Goal: Task Accomplishment & Management: Manage account settings

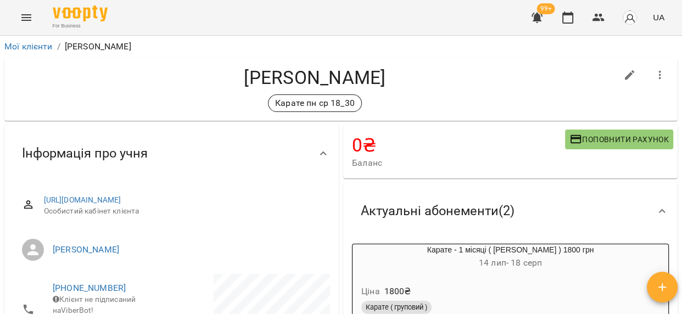
scroll to position [153, 0]
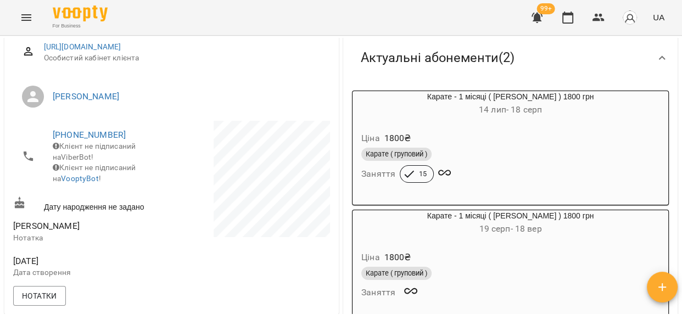
click at [20, 11] on icon "Menu" at bounding box center [26, 17] width 13 height 13
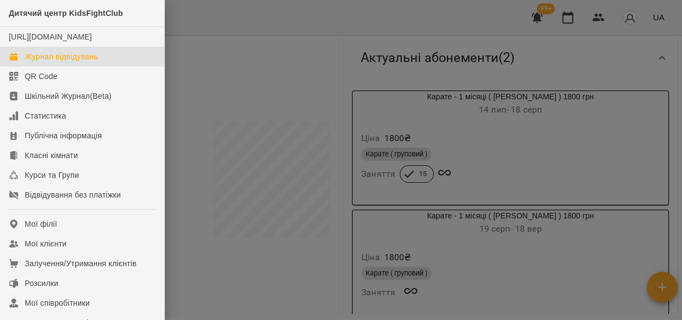
click at [63, 62] on div "Журнал відвідувань" at bounding box center [61, 56] width 73 height 11
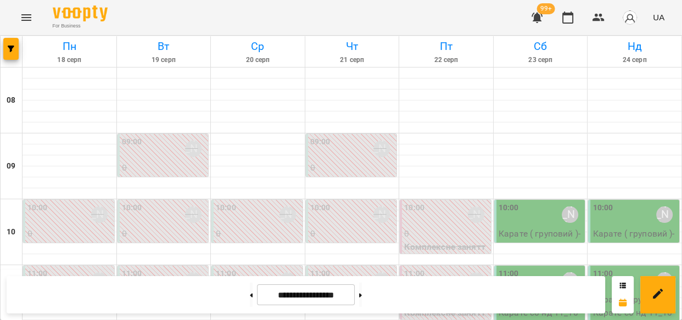
scroll to position [620, 0]
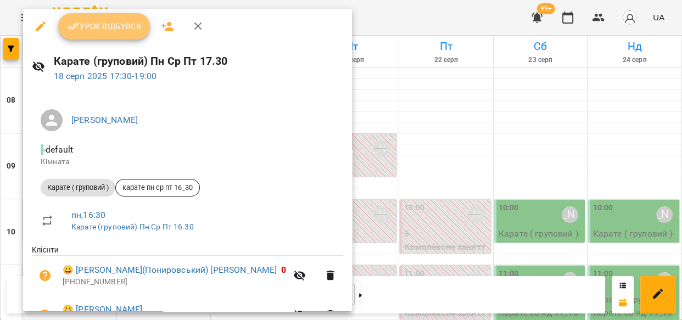
click at [75, 23] on icon "button" at bounding box center [73, 26] width 13 height 13
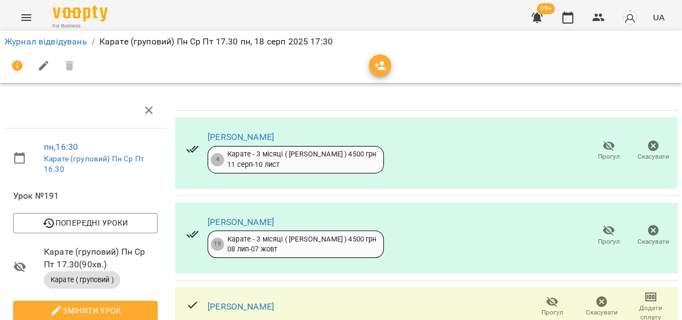
scroll to position [605, 0]
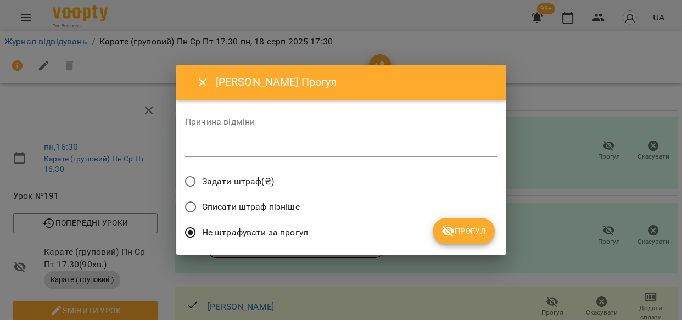
click at [461, 230] on span "Прогул" at bounding box center [463, 231] width 44 height 13
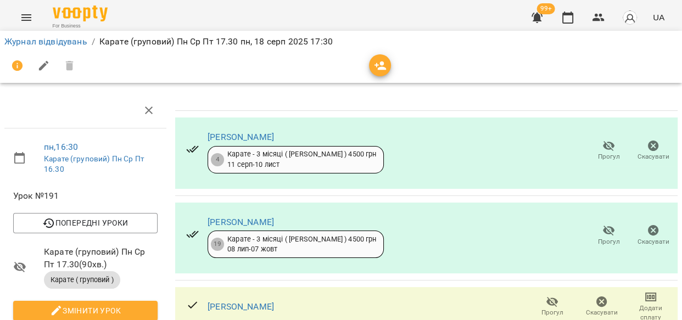
scroll to position [808, 0]
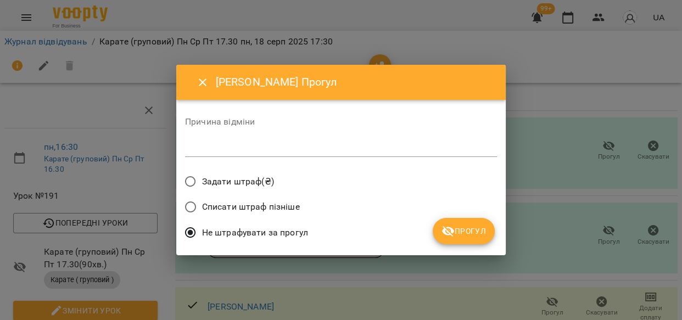
click at [455, 231] on span "Прогул" at bounding box center [463, 231] width 44 height 13
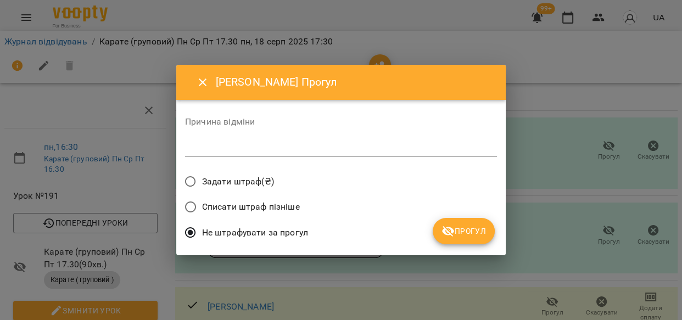
drag, startPoint x: 451, startPoint y: 238, endPoint x: 483, endPoint y: 271, distance: 45.4
click at [452, 238] on button "Прогул" at bounding box center [464, 231] width 62 height 26
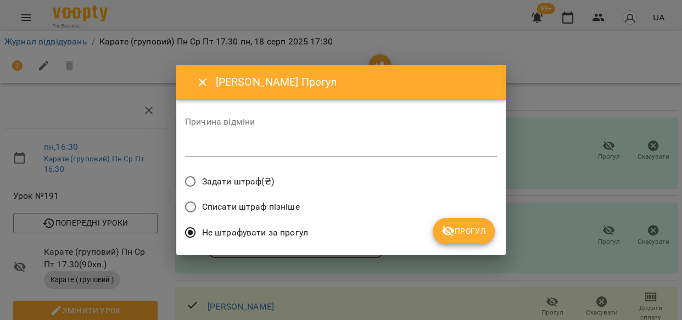
drag, startPoint x: 453, startPoint y: 216, endPoint x: 459, endPoint y: 222, distance: 8.5
click at [455, 217] on div "Причина відміни * Задати штраф(₴) Списати штраф пізніше Не штрафувати за прогул…" at bounding box center [341, 178] width 312 height 138
click at [466, 231] on span "Прогул" at bounding box center [463, 231] width 44 height 13
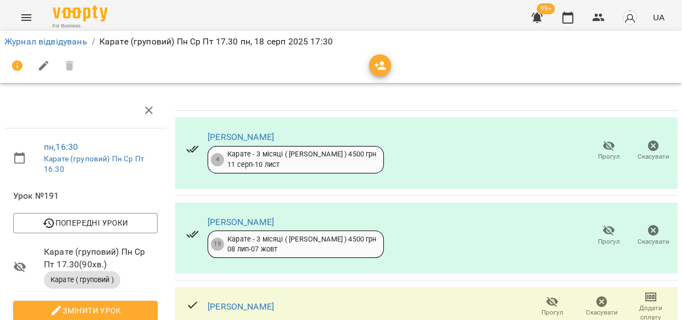
scroll to position [976, 0]
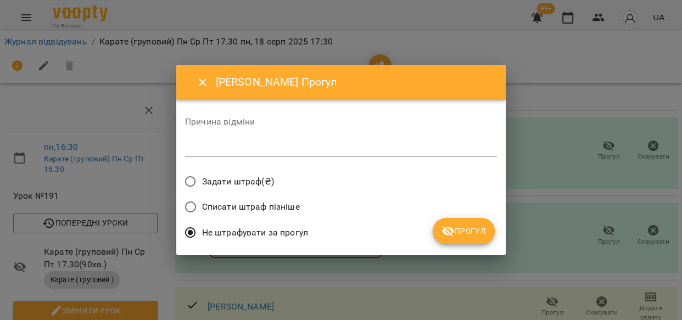
click at [456, 236] on span "Прогул" at bounding box center [463, 231] width 44 height 13
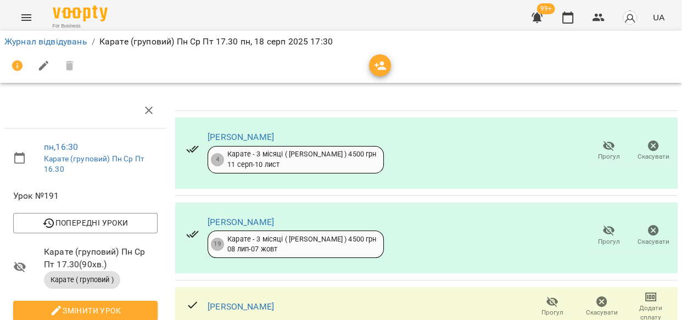
scroll to position [102, 0]
click at [535, 295] on span "Прогул" at bounding box center [552, 306] width 36 height 22
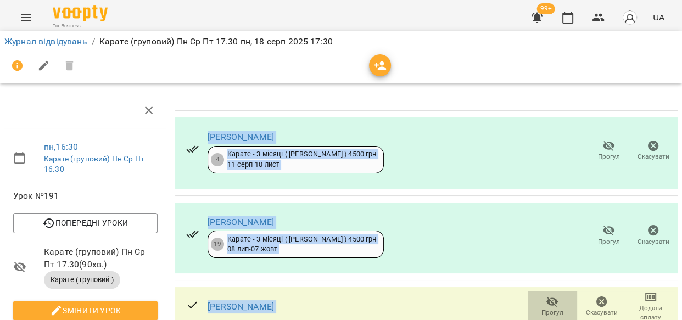
click at [546, 295] on icon "button" at bounding box center [552, 301] width 13 height 13
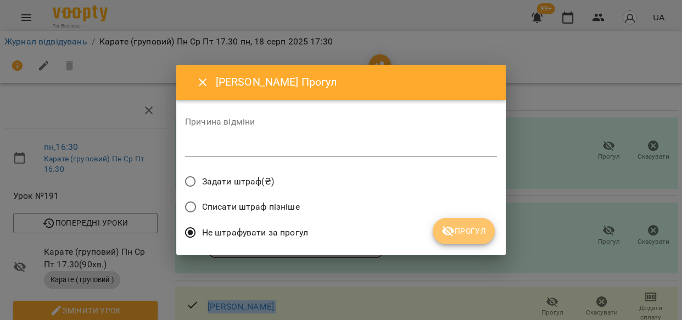
click at [470, 228] on span "Прогул" at bounding box center [463, 231] width 44 height 13
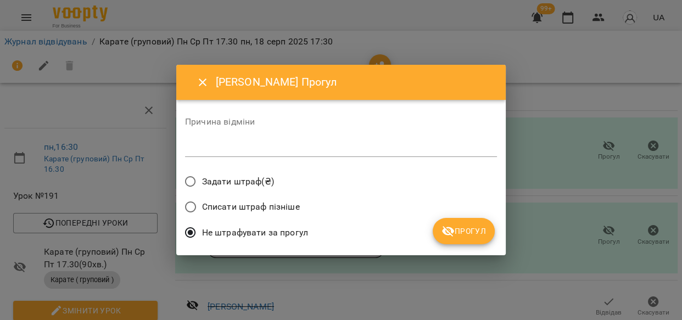
click at [470, 221] on button "Прогул" at bounding box center [464, 231] width 62 height 26
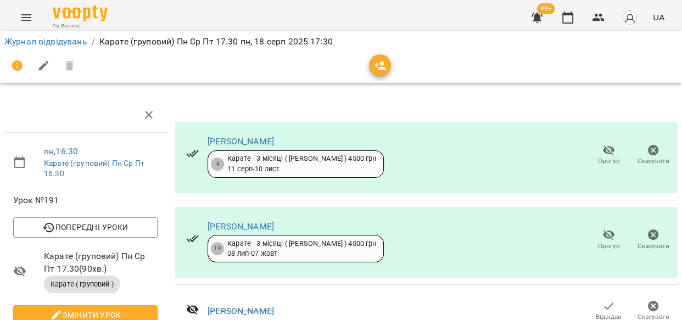
click at [377, 64] on icon "button" at bounding box center [380, 65] width 13 height 13
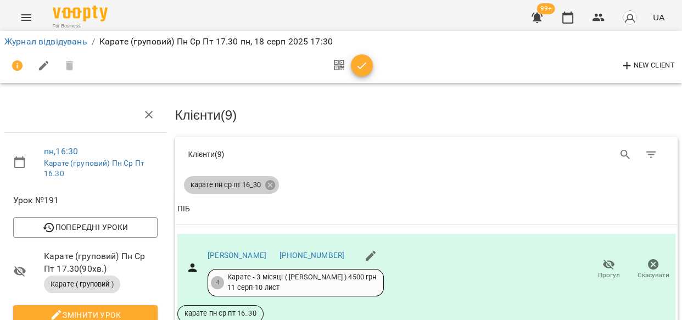
click at [267, 176] on div "карате пн ср пт 16_30" at bounding box center [231, 185] width 95 height 18
drag, startPoint x: 266, startPoint y: 182, endPoint x: 590, endPoint y: 159, distance: 324.7
click at [267, 182] on icon at bounding box center [270, 185] width 12 height 12
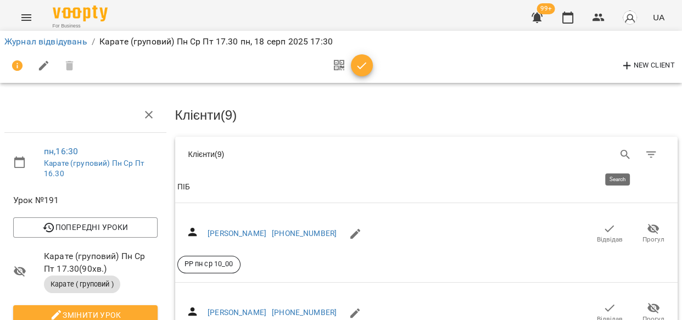
click at [619, 148] on icon "Search" at bounding box center [625, 154] width 13 height 13
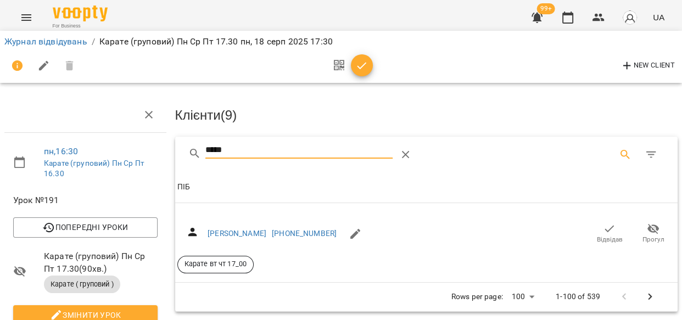
click at [603, 227] on icon "button" at bounding box center [609, 228] width 13 height 13
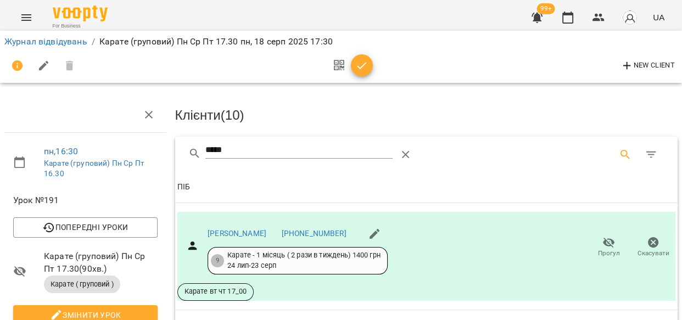
click at [241, 147] on input "*****" at bounding box center [298, 151] width 187 height 18
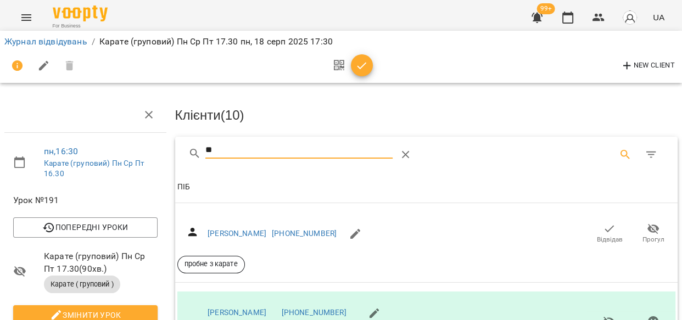
type input "*"
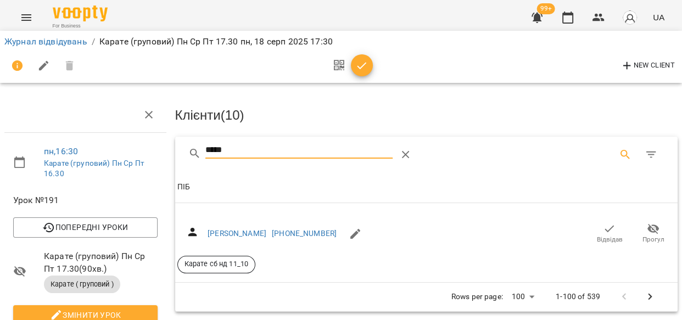
type input "*****"
click at [603, 228] on icon "button" at bounding box center [609, 228] width 13 height 13
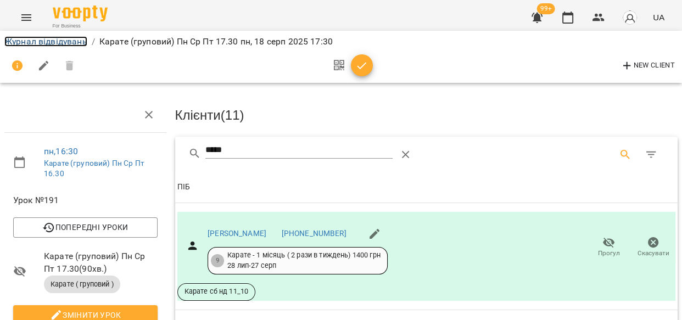
click at [58, 41] on link "Журнал відвідувань" at bounding box center [45, 41] width 83 height 10
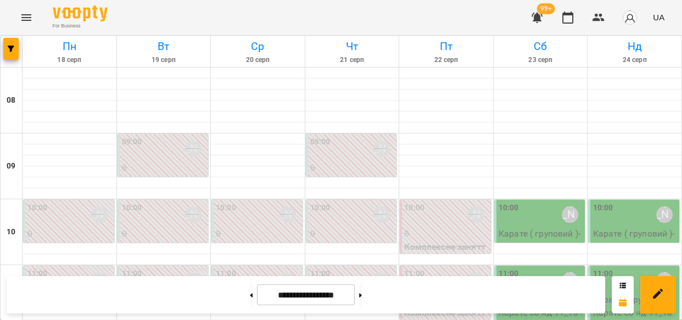
scroll to position [653, 0]
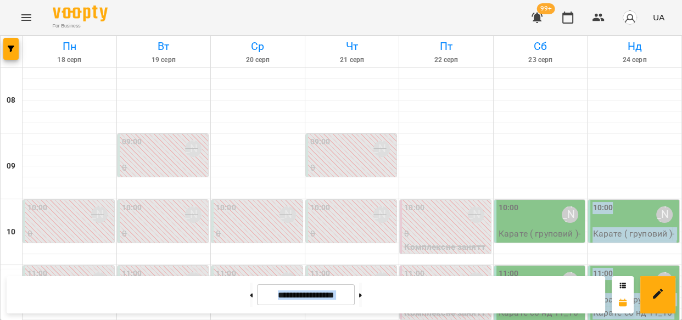
drag, startPoint x: 681, startPoint y: 278, endPoint x: 681, endPoint y: 257, distance: 20.9
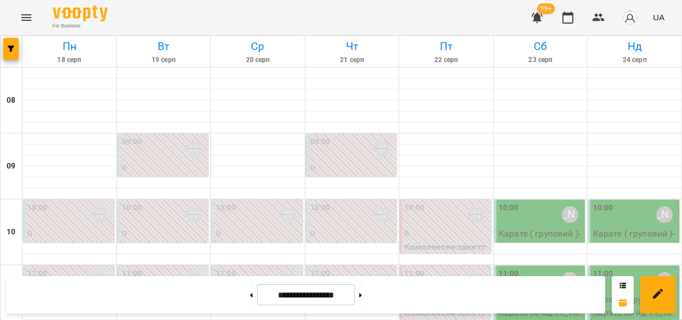
drag, startPoint x: 79, startPoint y: 176, endPoint x: 43, endPoint y: 173, distance: 36.3
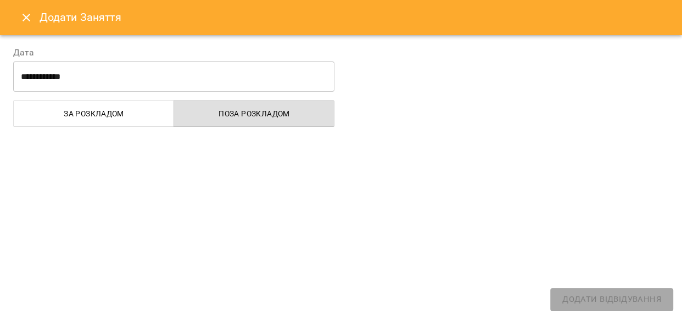
select select
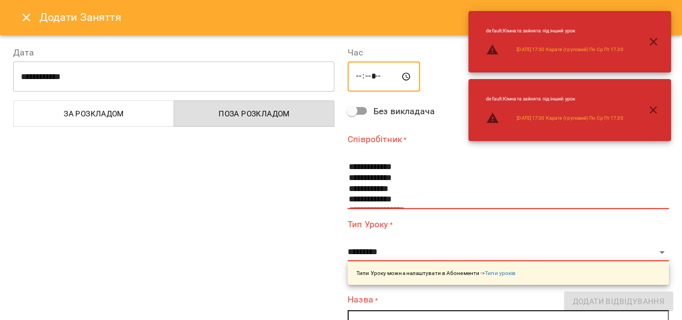
click at [372, 76] on input "*****" at bounding box center [384, 76] width 72 height 31
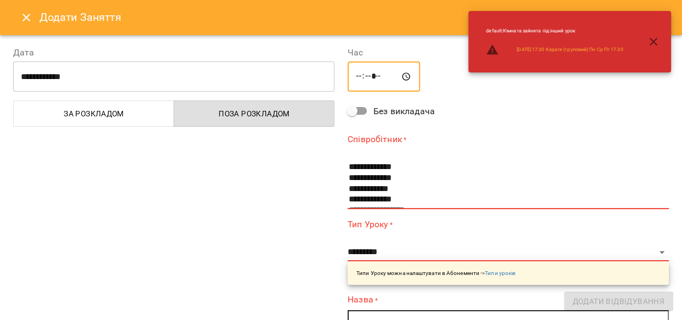
type input "*****"
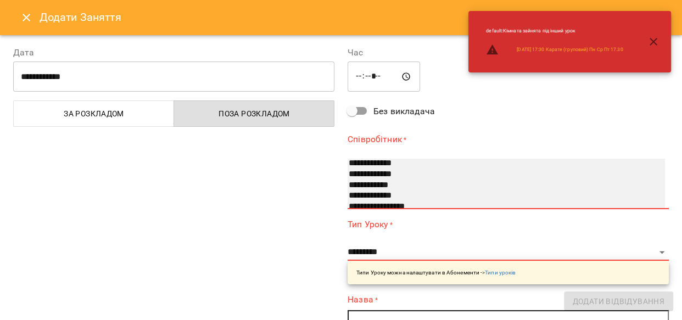
scroll to position [0, 0]
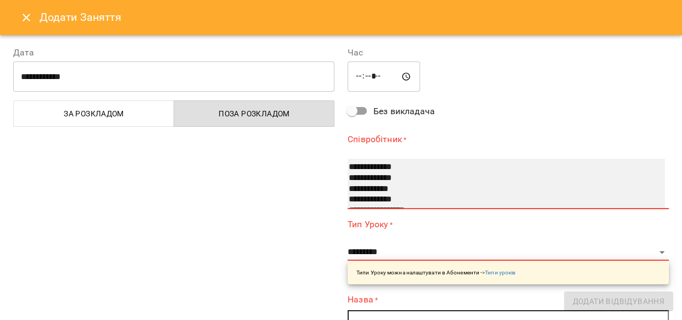
select select "**********"
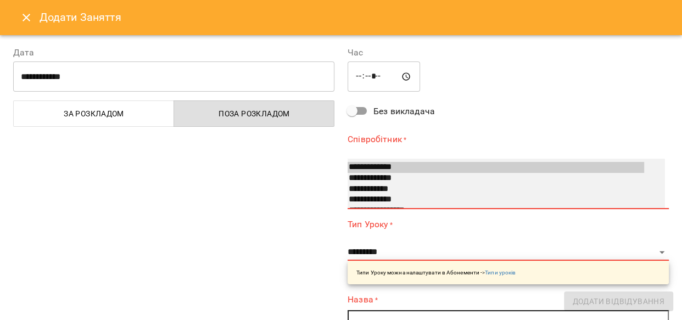
click at [412, 188] on option "**********" at bounding box center [496, 189] width 296 height 11
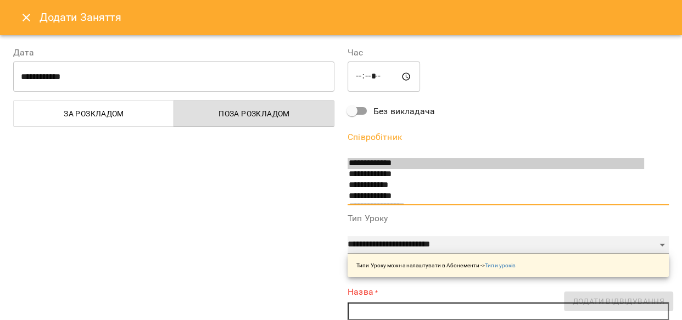
click at [653, 248] on select "**********" at bounding box center [508, 245] width 321 height 18
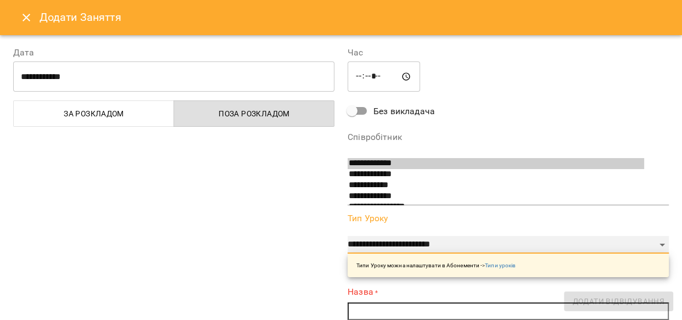
select select "**********"
click at [348, 236] on select "**********" at bounding box center [508, 245] width 321 height 18
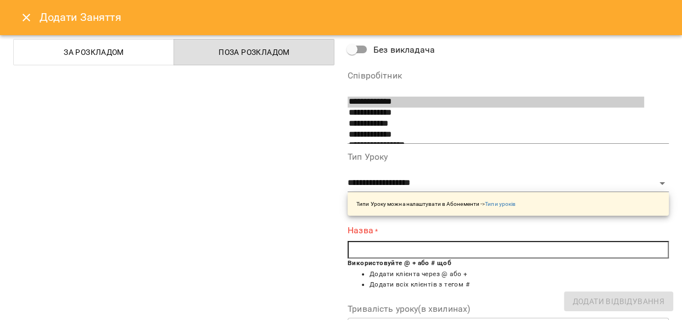
scroll to position [103, 0]
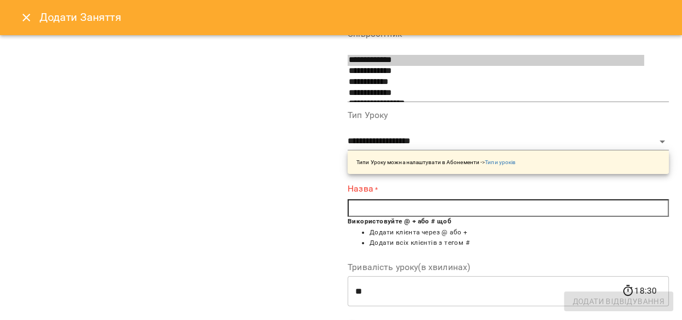
click at [368, 208] on input "text" at bounding box center [508, 208] width 321 height 18
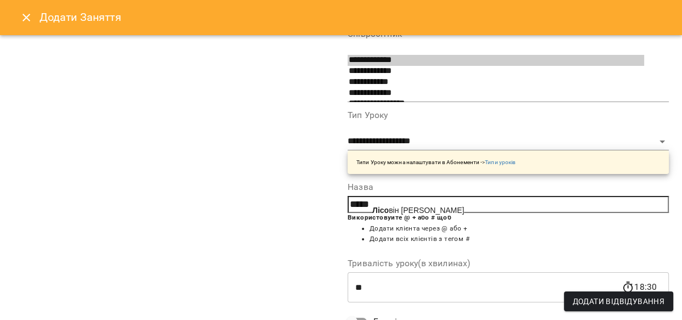
click at [385, 207] on b "Лісо" at bounding box center [380, 210] width 16 height 9
type input "**********"
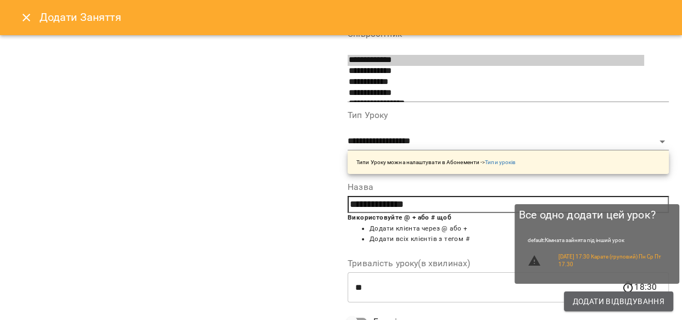
click at [615, 303] on span "Додати Відвідування" at bounding box center [619, 301] width 92 height 13
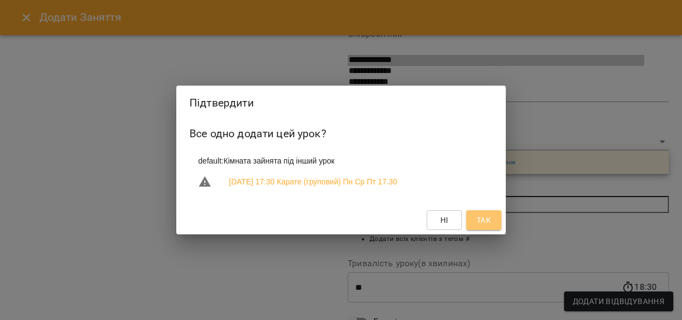
click at [475, 223] on span "Так" at bounding box center [484, 220] width 18 height 13
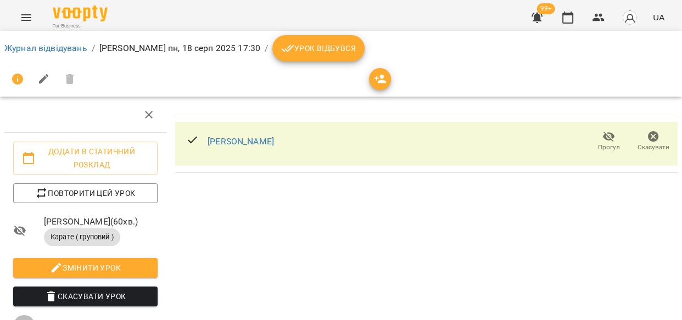
click at [378, 77] on icon "button" at bounding box center [380, 78] width 13 height 13
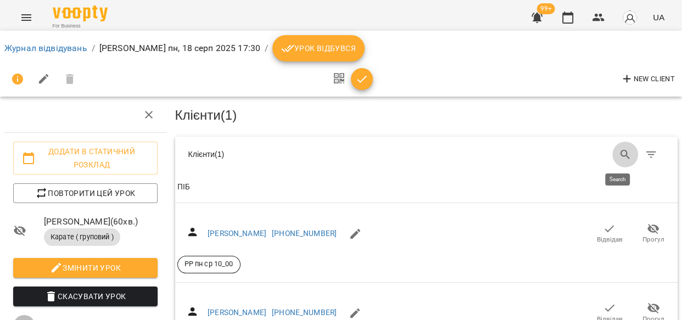
click at [619, 152] on icon "Search" at bounding box center [625, 154] width 13 height 13
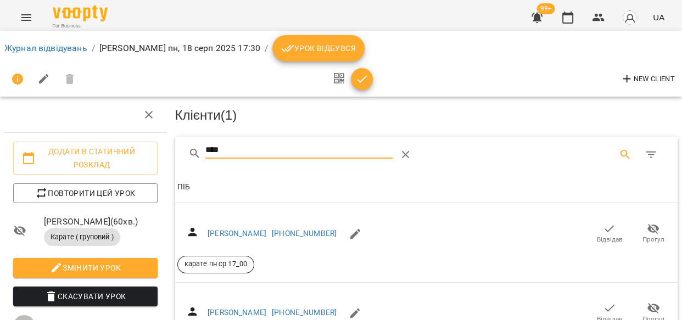
click at [603, 225] on icon "button" at bounding box center [609, 228] width 13 height 13
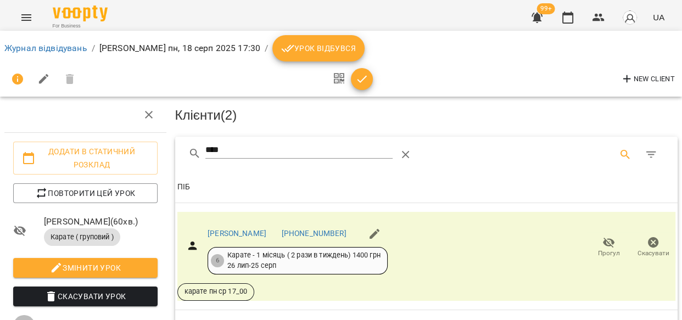
click at [283, 144] on input "****" at bounding box center [298, 151] width 187 height 18
type input "*"
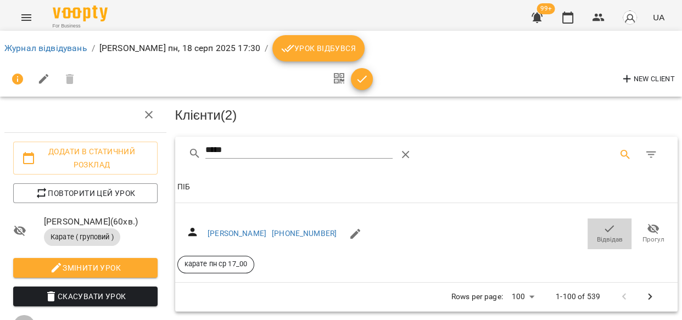
click at [607, 231] on icon "button" at bounding box center [609, 228] width 13 height 13
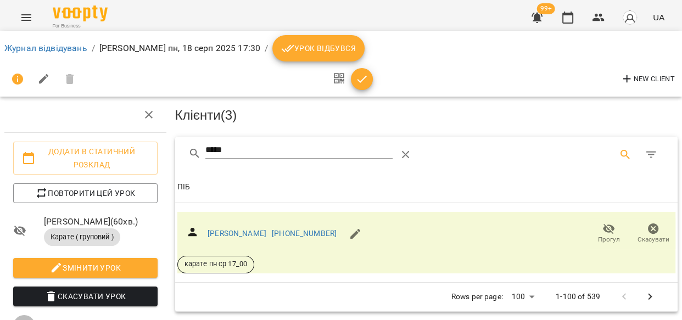
click at [255, 142] on input "*****" at bounding box center [298, 151] width 187 height 18
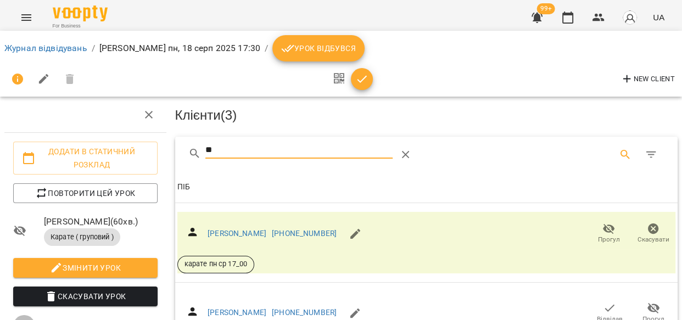
type input "*"
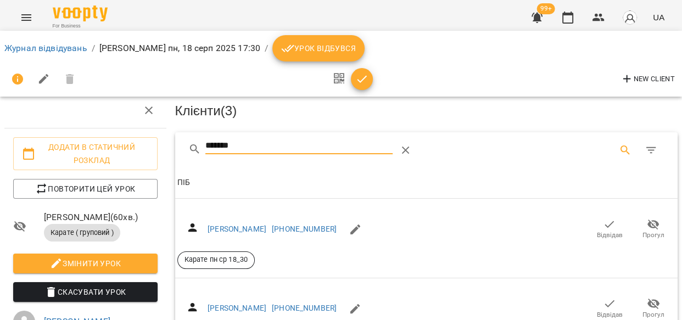
scroll to position [224, 0]
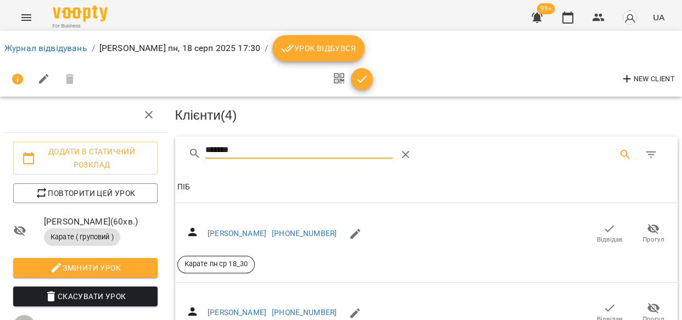
click at [250, 149] on input "*******" at bounding box center [298, 151] width 187 height 18
type input "*"
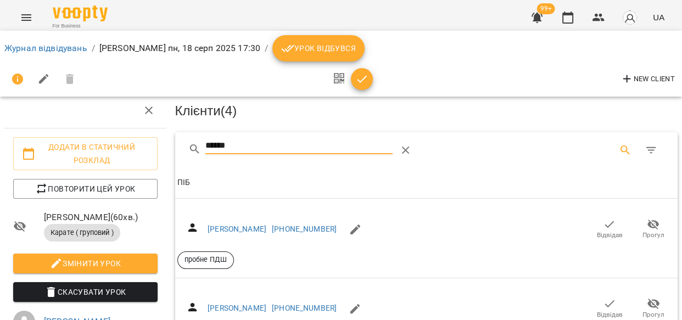
scroll to position [241, 0]
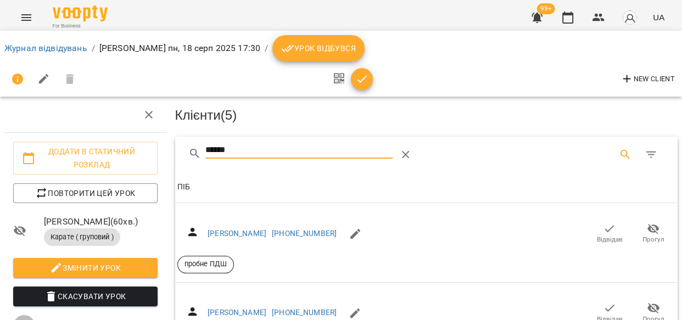
click at [233, 148] on input "******" at bounding box center [298, 151] width 187 height 18
type input "*"
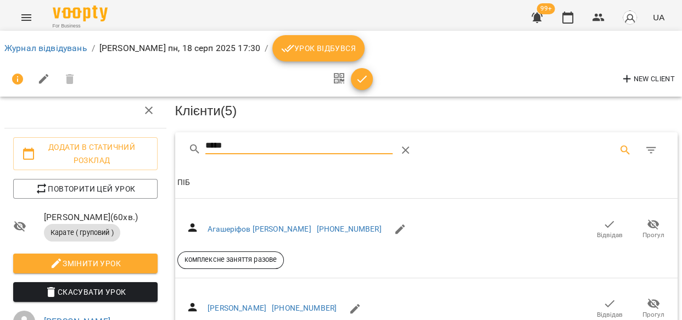
scroll to position [394, 0]
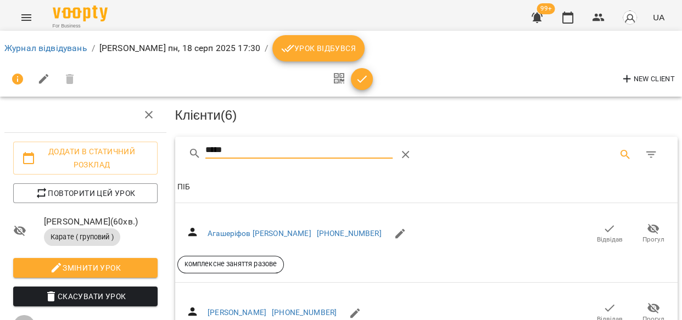
click at [230, 149] on input "*****" at bounding box center [298, 151] width 187 height 18
type input "*"
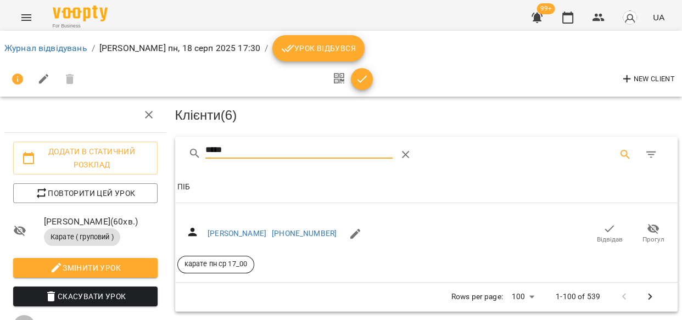
type input "*****"
click at [603, 229] on icon "button" at bounding box center [609, 228] width 13 height 13
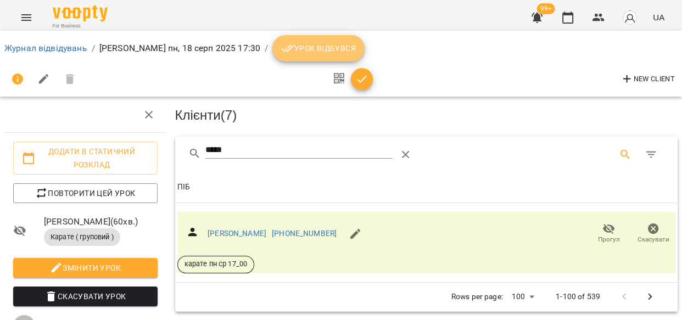
click at [285, 48] on icon "breadcrumb" at bounding box center [287, 48] width 13 height 13
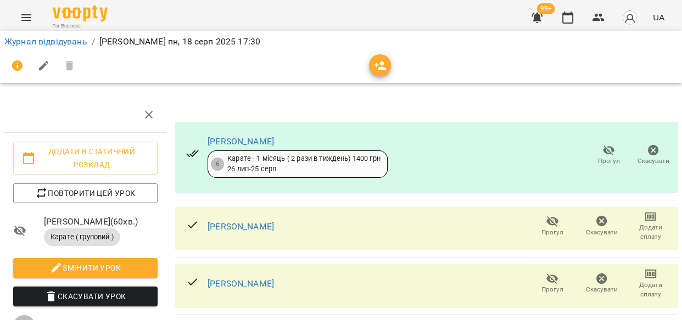
click at [554, 226] on span "Прогул" at bounding box center [552, 226] width 36 height 22
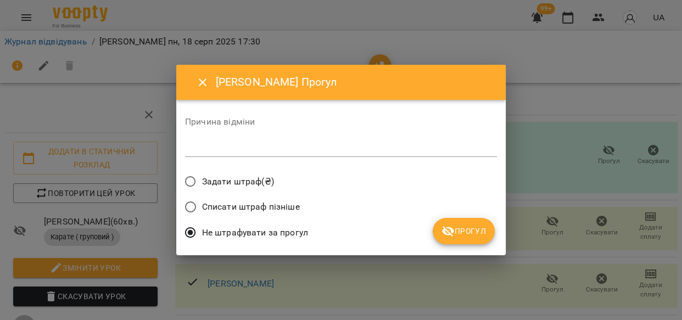
drag, startPoint x: 485, startPoint y: 229, endPoint x: 620, endPoint y: 265, distance: 139.7
click at [488, 229] on button "Прогул" at bounding box center [464, 231] width 62 height 26
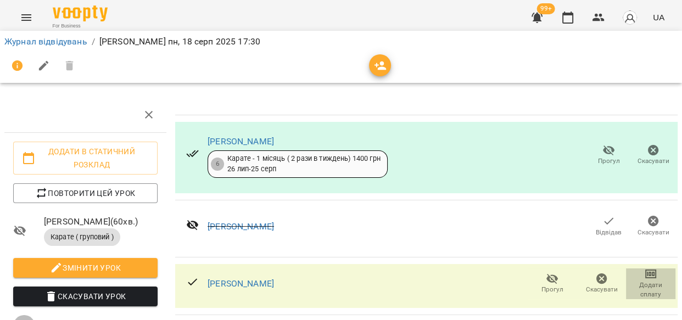
click at [645, 277] on icon "button" at bounding box center [650, 274] width 11 height 9
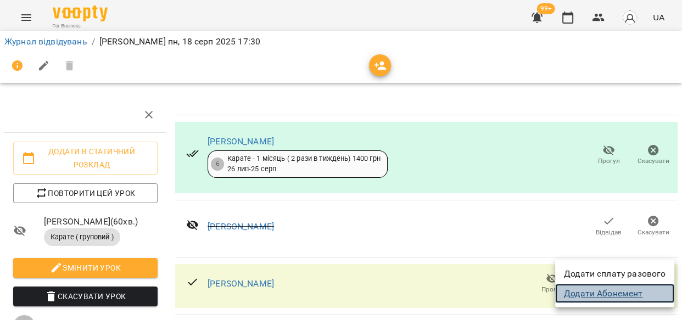
click at [619, 293] on link "Додати Абонемент" at bounding box center [614, 294] width 119 height 20
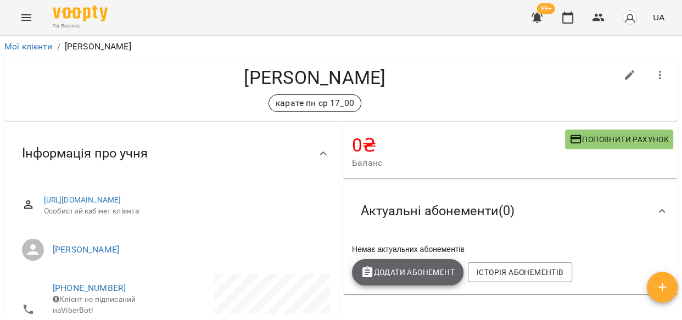
click at [401, 273] on span "Додати Абонемент" at bounding box center [408, 272] width 94 height 13
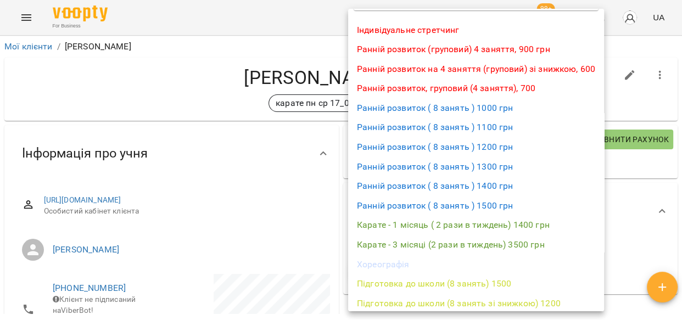
scroll to position [49, 0]
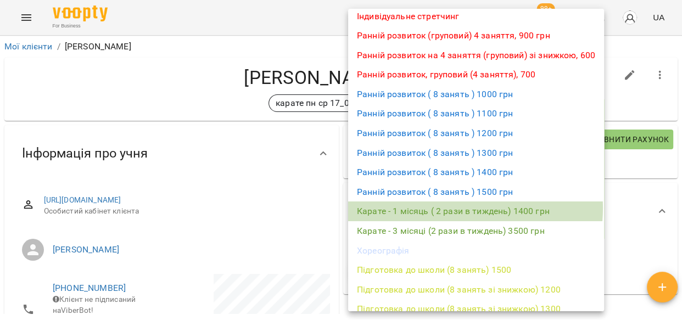
click at [441, 208] on li "Карате - 1 місяць ( 2 рази в тиждень) 1400 грн" at bounding box center [476, 211] width 256 height 20
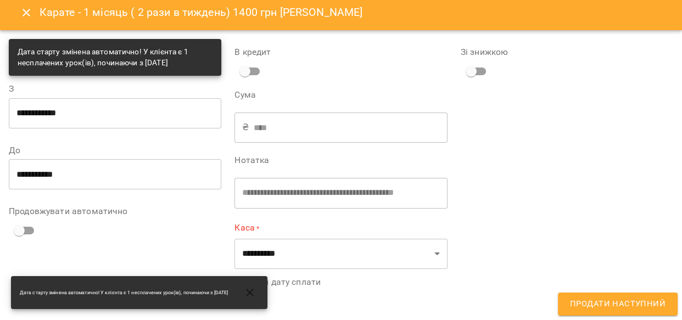
scroll to position [14, 0]
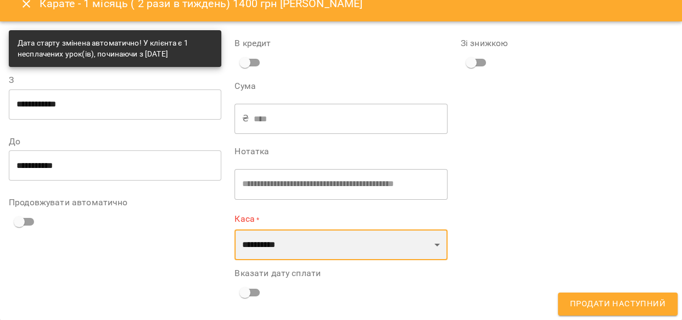
click at [432, 244] on select "**********" at bounding box center [340, 244] width 212 height 31
select select "****"
click at [234, 229] on select "**********" at bounding box center [340, 244] width 212 height 31
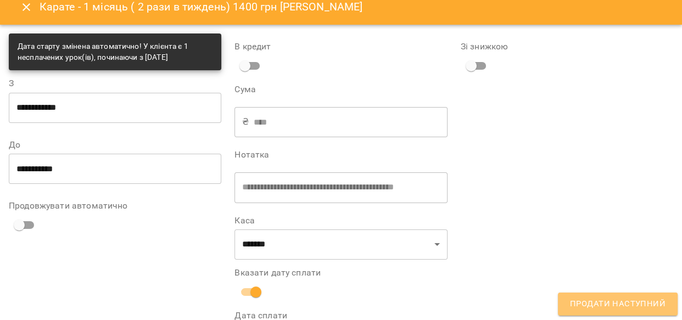
click at [630, 299] on span "Продати наступний" at bounding box center [618, 304] width 96 height 14
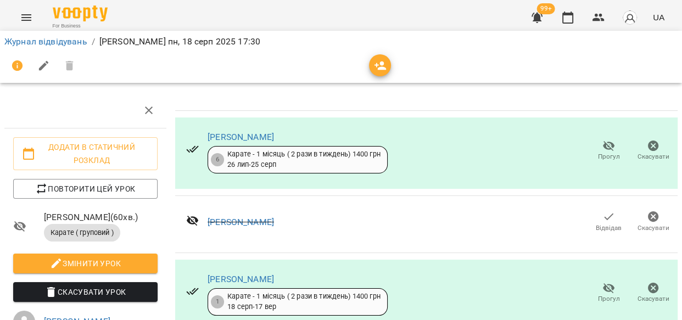
scroll to position [270, 0]
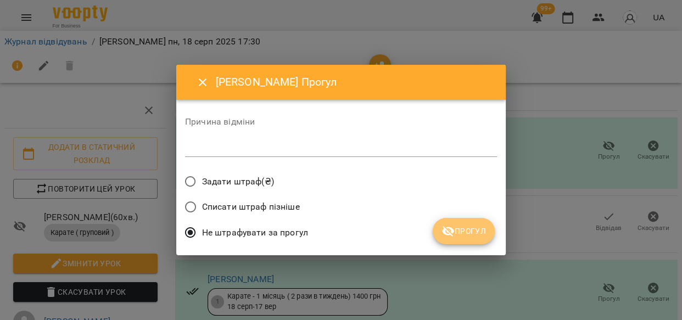
click at [458, 232] on span "Прогул" at bounding box center [463, 231] width 44 height 13
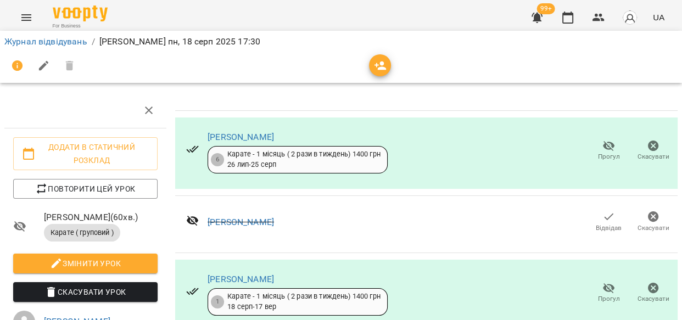
scroll to position [350, 0]
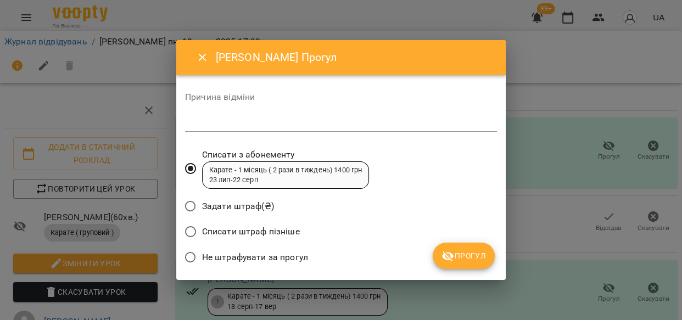
click at [467, 262] on span "Прогул" at bounding box center [463, 255] width 44 height 13
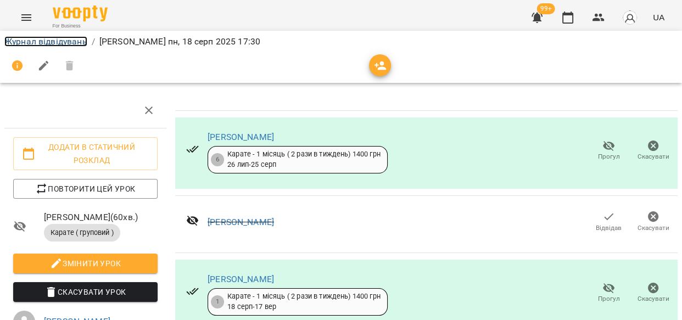
click at [46, 39] on link "Журнал відвідувань" at bounding box center [45, 41] width 83 height 10
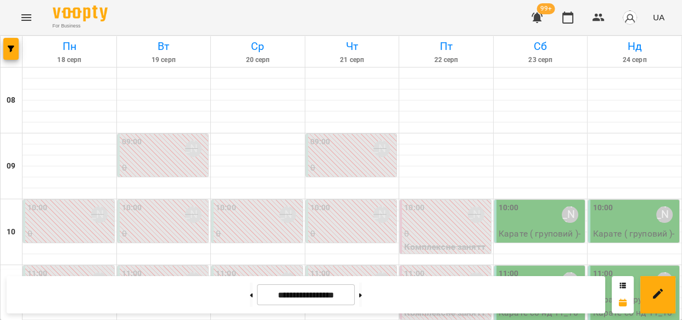
scroll to position [562, 0]
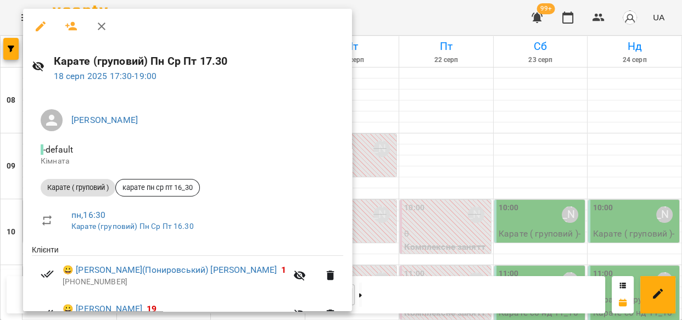
click at [43, 23] on icon "button" at bounding box center [41, 26] width 10 height 10
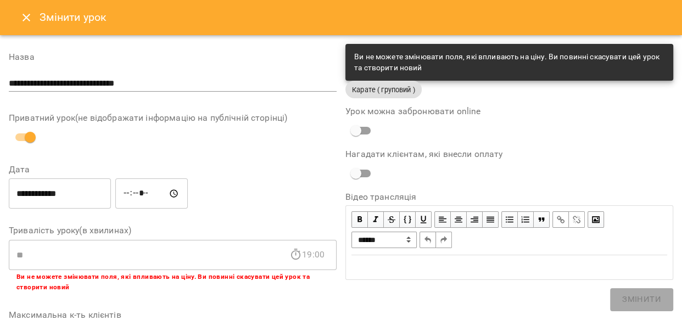
click at [28, 16] on icon "Close" at bounding box center [26, 17] width 13 height 13
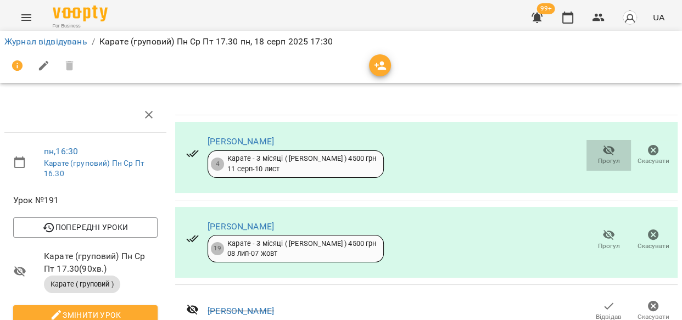
click at [598, 157] on span "Прогул" at bounding box center [609, 160] width 22 height 9
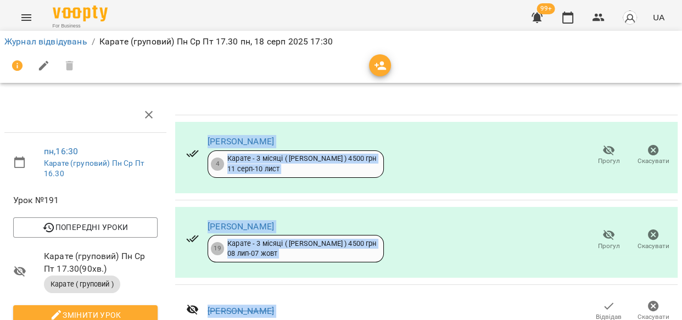
click at [603, 153] on icon "button" at bounding box center [609, 150] width 12 height 10
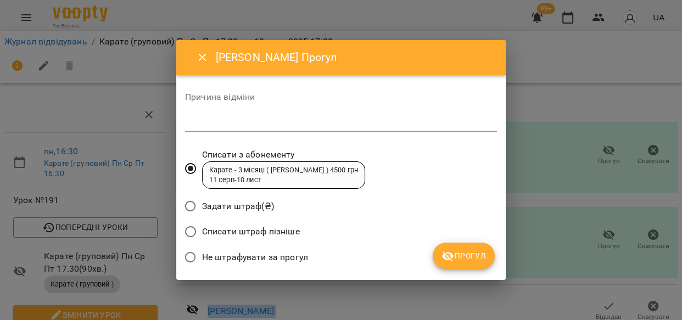
click at [479, 256] on span "Прогул" at bounding box center [463, 255] width 44 height 13
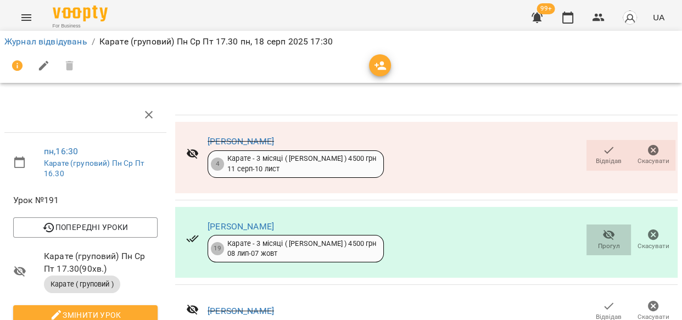
click at [602, 236] on icon "button" at bounding box center [608, 234] width 13 height 13
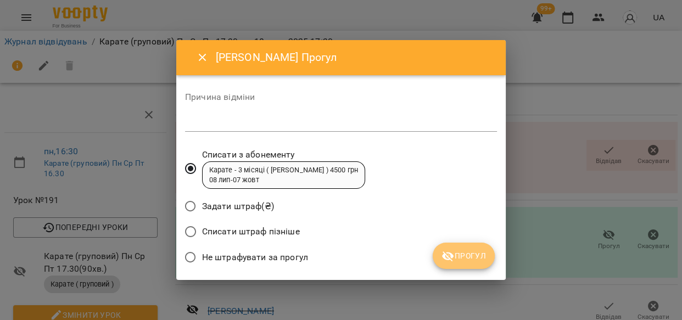
click at [455, 257] on span "Прогул" at bounding box center [463, 255] width 44 height 13
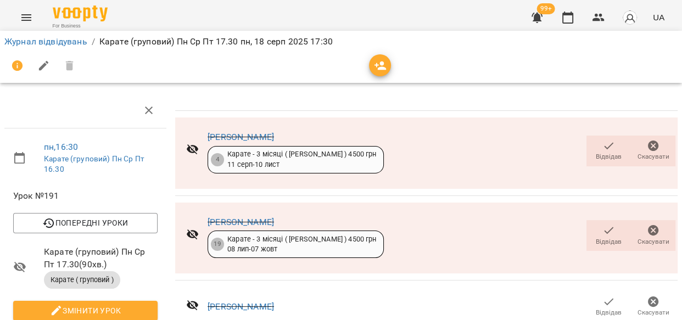
scroll to position [261, 0]
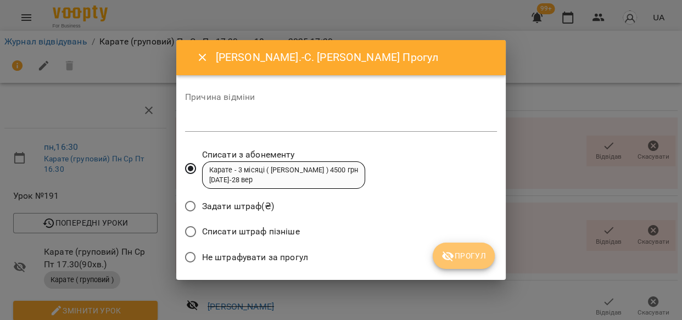
click at [467, 259] on span "Прогул" at bounding box center [463, 255] width 44 height 13
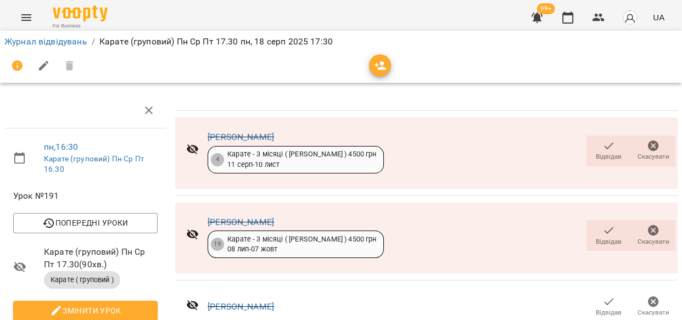
scroll to position [1145, 0]
click at [38, 40] on link "Журнал відвідувань" at bounding box center [45, 41] width 83 height 10
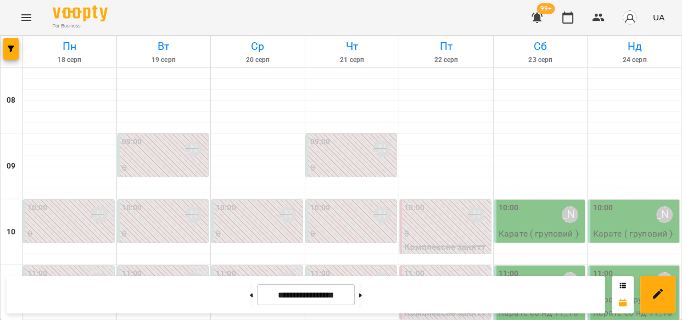
scroll to position [609, 0]
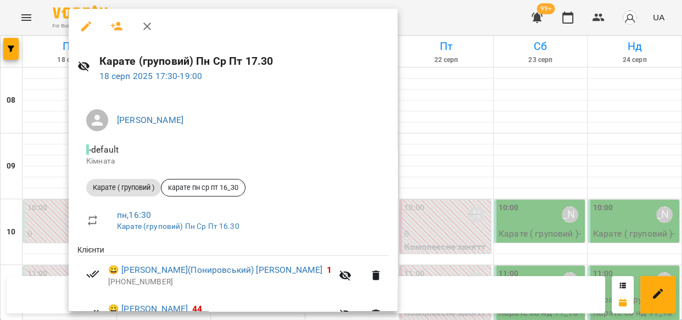
click at [87, 27] on icon "button" at bounding box center [86, 26] width 10 height 10
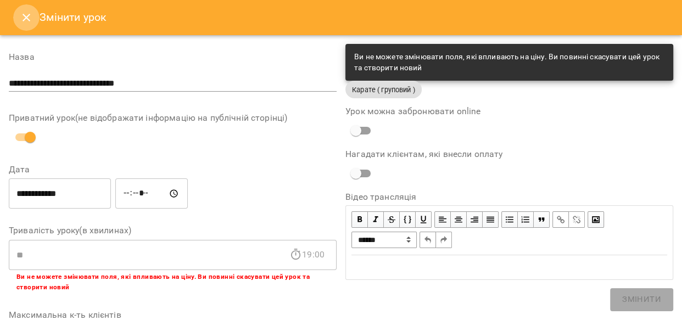
click at [24, 13] on icon "Close" at bounding box center [26, 17] width 13 height 13
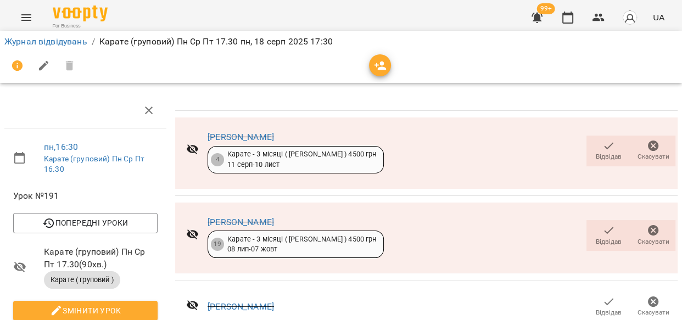
scroll to position [401, 0]
click at [378, 60] on icon "button" at bounding box center [380, 65] width 13 height 13
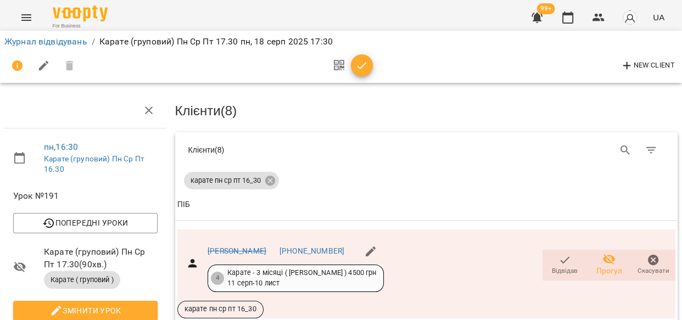
scroll to position [0, 0]
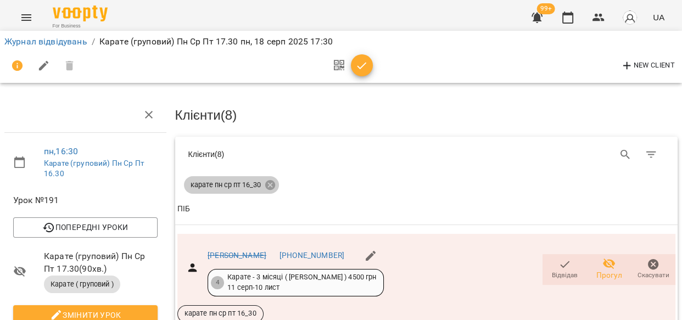
click at [267, 186] on icon at bounding box center [270, 185] width 10 height 10
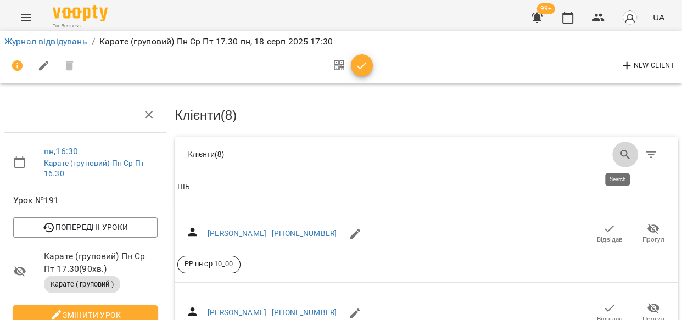
click at [619, 152] on icon "Search" at bounding box center [625, 154] width 13 height 13
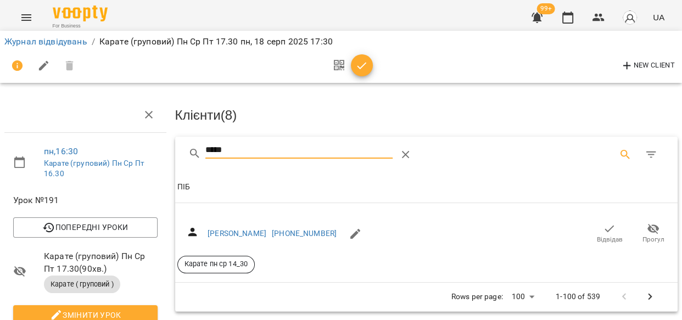
type input "*****"
click at [604, 235] on span "Відвідав" at bounding box center [610, 239] width 26 height 9
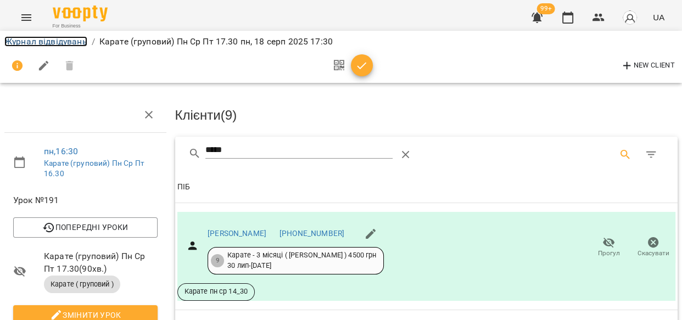
click at [44, 38] on link "Журнал відвідувань" at bounding box center [45, 41] width 83 height 10
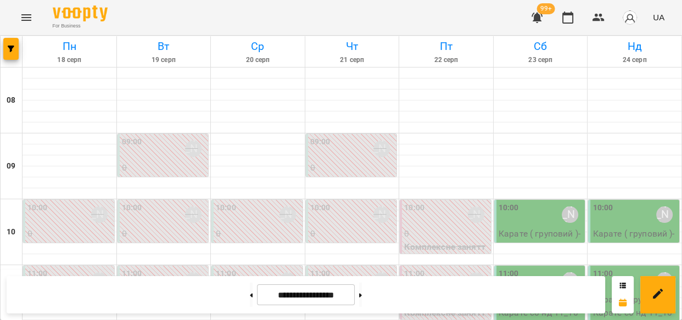
scroll to position [623, 0]
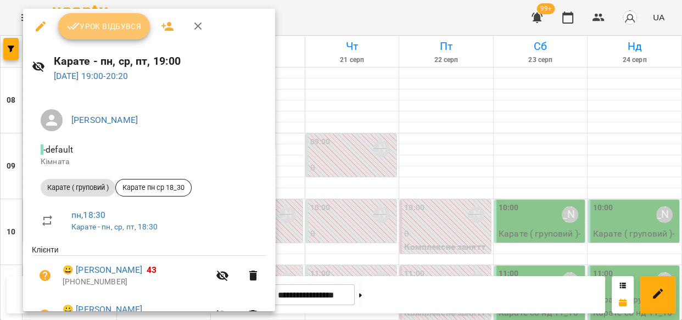
click at [122, 21] on span "Урок відбувся" at bounding box center [104, 26] width 75 height 13
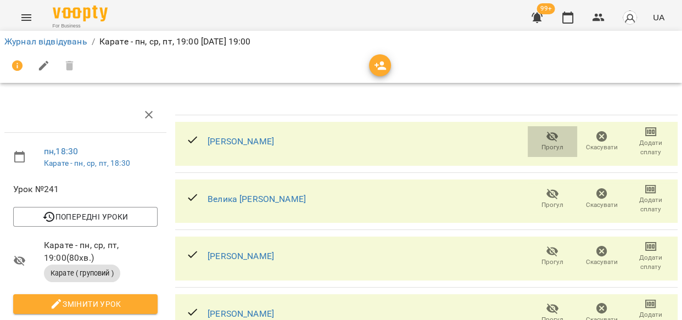
click at [549, 138] on icon "button" at bounding box center [552, 136] width 13 height 13
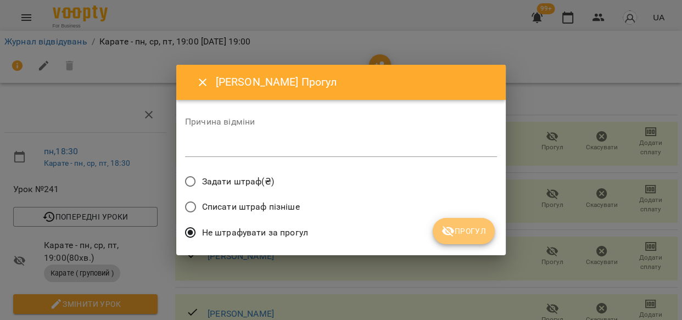
click at [449, 228] on icon "submit" at bounding box center [447, 231] width 13 height 13
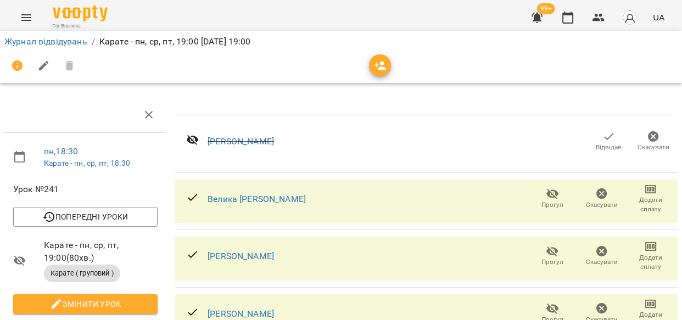
click at [542, 201] on span "Прогул" at bounding box center [552, 204] width 22 height 9
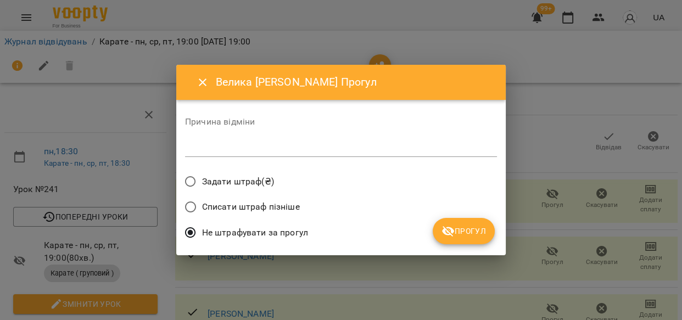
drag, startPoint x: 454, startPoint y: 227, endPoint x: 488, endPoint y: 226, distance: 34.1
click at [456, 227] on span "Прогул" at bounding box center [463, 231] width 44 height 13
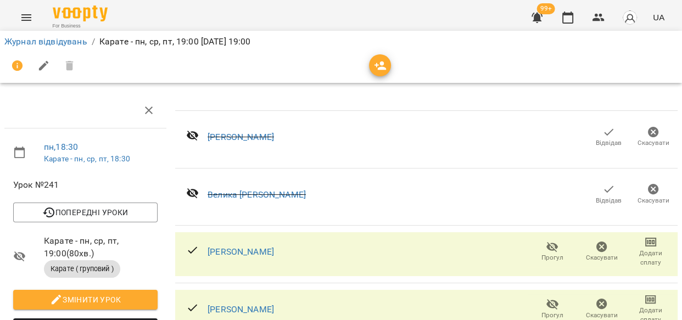
scroll to position [137, 0]
click at [534, 298] on span "Прогул" at bounding box center [552, 309] width 36 height 22
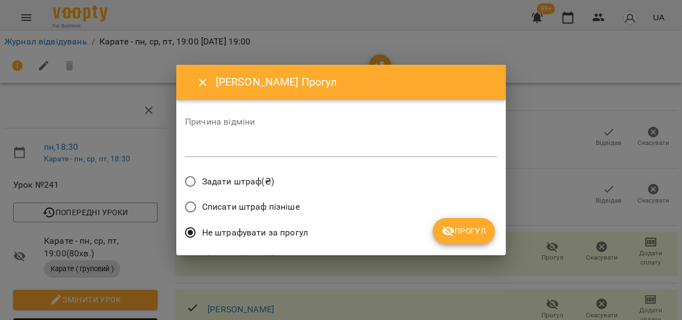
drag, startPoint x: 446, startPoint y: 222, endPoint x: 452, endPoint y: 222, distance: 6.0
click at [447, 222] on button "Прогул" at bounding box center [464, 231] width 62 height 26
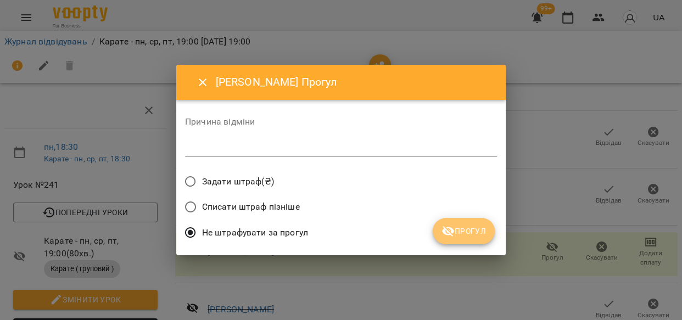
drag, startPoint x: 460, startPoint y: 229, endPoint x: 503, endPoint y: 258, distance: 52.4
click at [460, 229] on span "Прогул" at bounding box center [463, 231] width 44 height 13
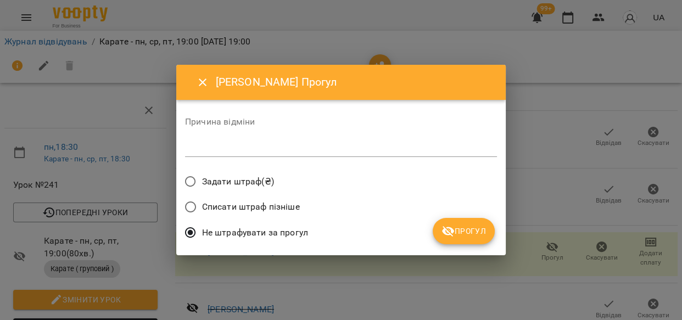
click at [455, 234] on span "Прогул" at bounding box center [463, 231] width 44 height 13
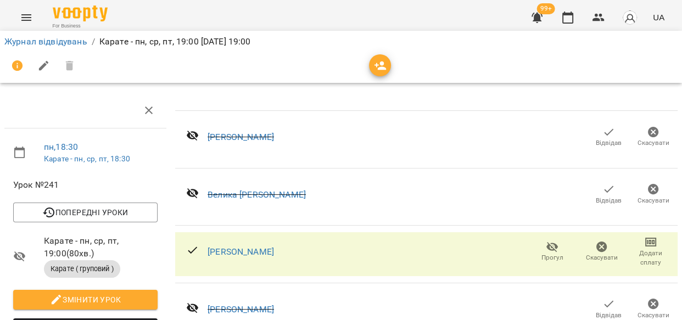
scroll to position [340, 0]
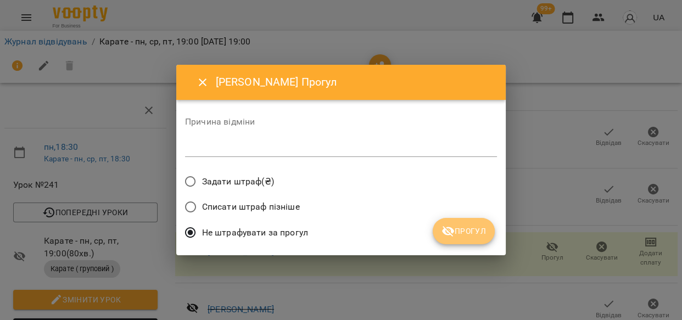
drag, startPoint x: 456, startPoint y: 237, endPoint x: 508, endPoint y: 248, distance: 53.8
click at [456, 237] on span "Прогул" at bounding box center [463, 231] width 44 height 13
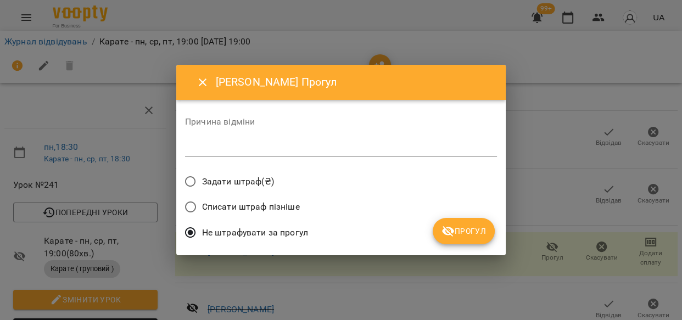
click at [477, 226] on span "Прогул" at bounding box center [463, 231] width 44 height 13
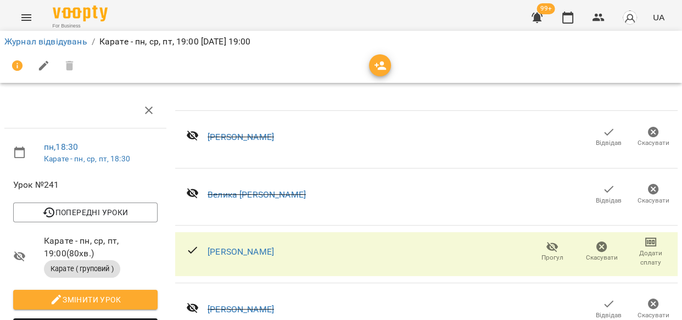
scroll to position [568, 0]
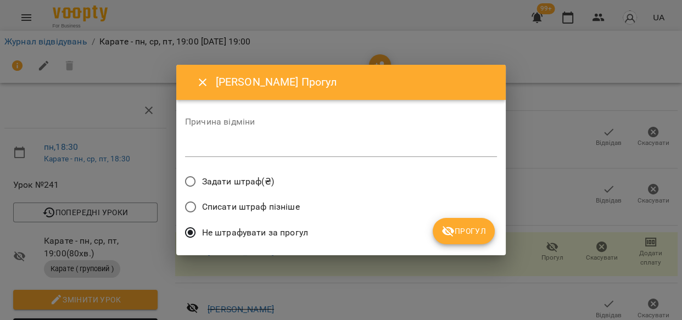
click at [464, 245] on div "Не штрафувати за прогул" at bounding box center [341, 234] width 312 height 26
click at [467, 239] on button "Прогул" at bounding box center [464, 231] width 62 height 26
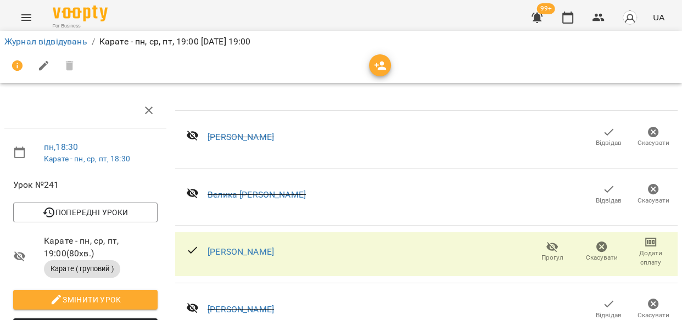
scroll to position [1058, 0]
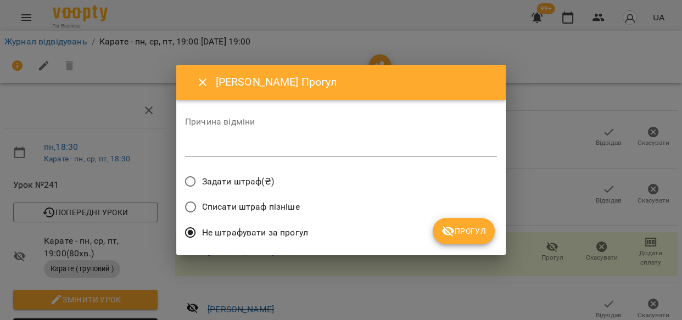
click at [480, 234] on span "Прогул" at bounding box center [463, 231] width 44 height 13
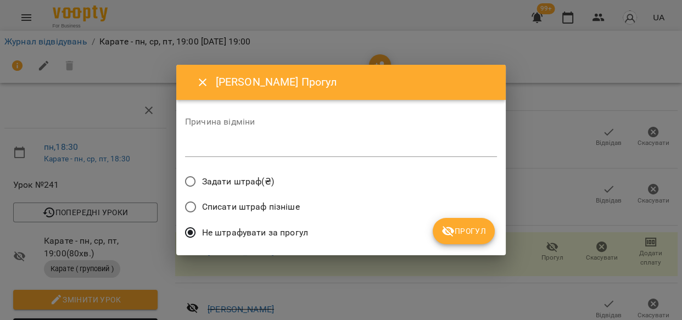
click at [483, 226] on span "Прогул" at bounding box center [463, 231] width 44 height 13
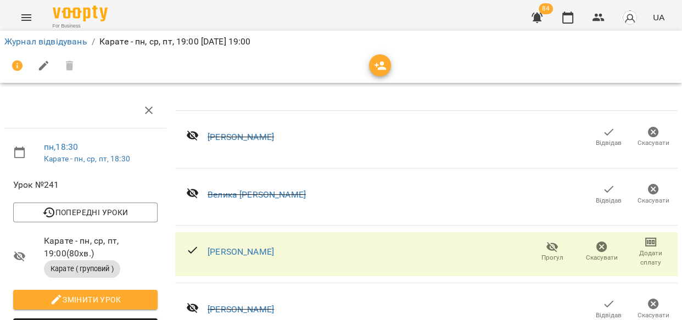
scroll to position [0, 0]
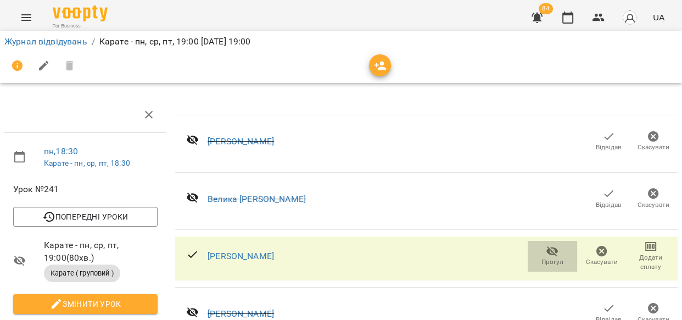
click at [546, 251] on icon "button" at bounding box center [552, 252] width 12 height 10
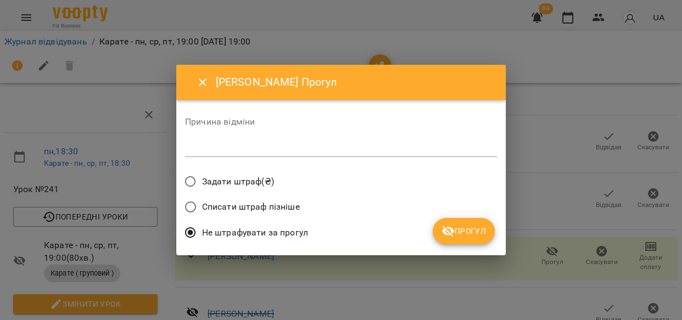
click at [456, 236] on span "Прогул" at bounding box center [463, 231] width 44 height 13
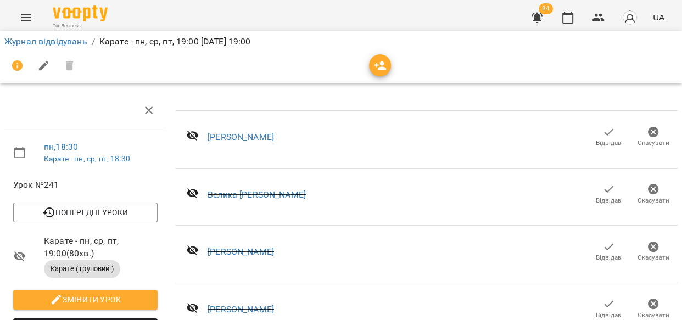
scroll to position [346, 0]
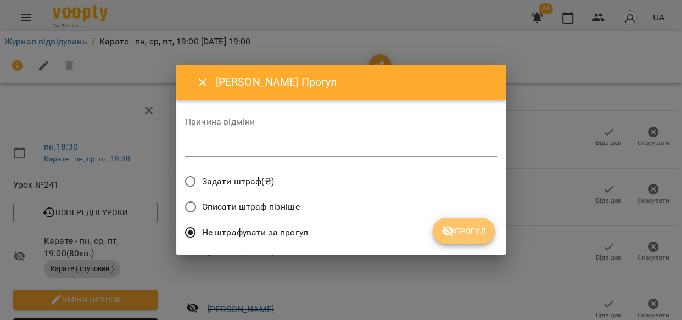
click at [444, 236] on icon "submit" at bounding box center [447, 231] width 13 height 13
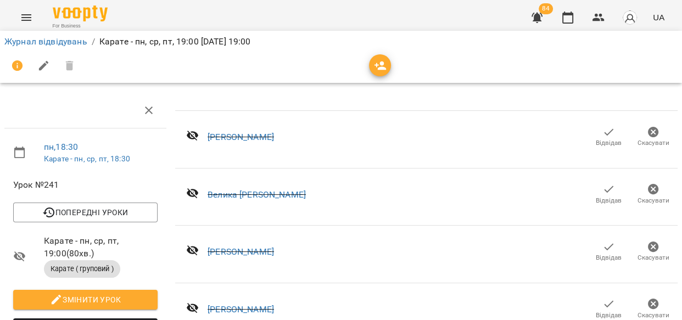
scroll to position [898, 0]
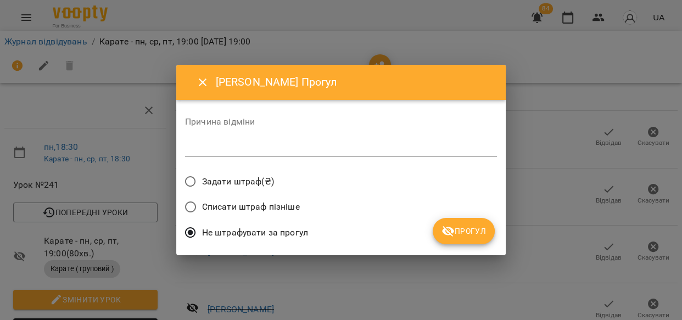
click at [463, 231] on span "Прогул" at bounding box center [463, 231] width 44 height 13
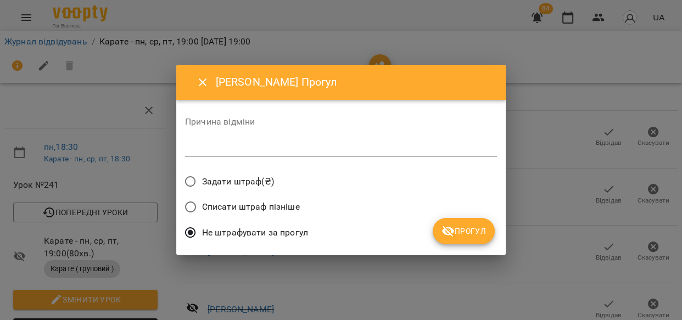
click at [457, 225] on span "Прогул" at bounding box center [463, 231] width 44 height 13
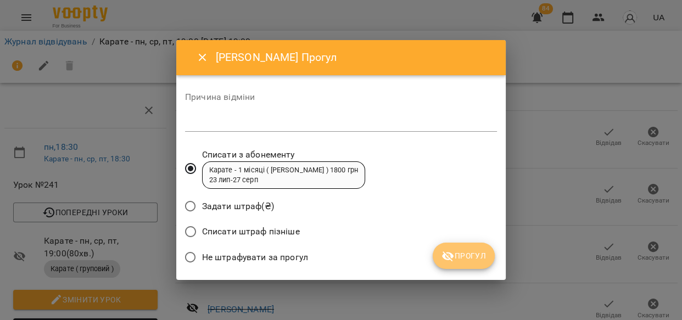
drag, startPoint x: 456, startPoint y: 249, endPoint x: 465, endPoint y: 248, distance: 8.9
click at [458, 250] on span "Прогул" at bounding box center [463, 255] width 44 height 13
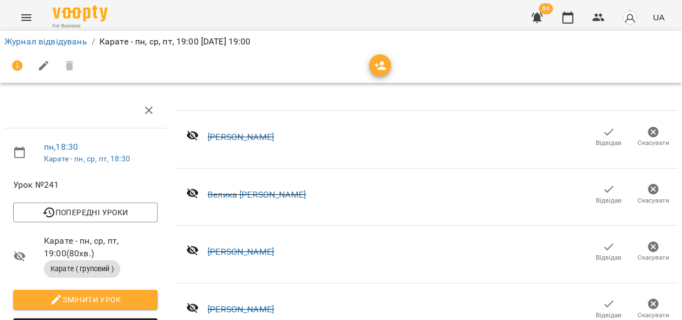
scroll to position [1122, 0]
click at [61, 39] on link "Журнал відвідувань" at bounding box center [45, 41] width 83 height 10
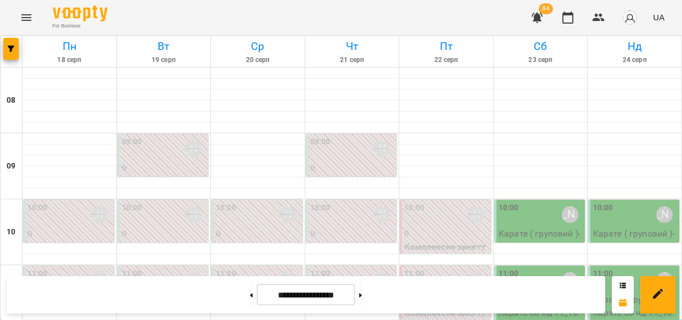
scroll to position [602, 0]
